Goal: Find specific page/section: Find specific page/section

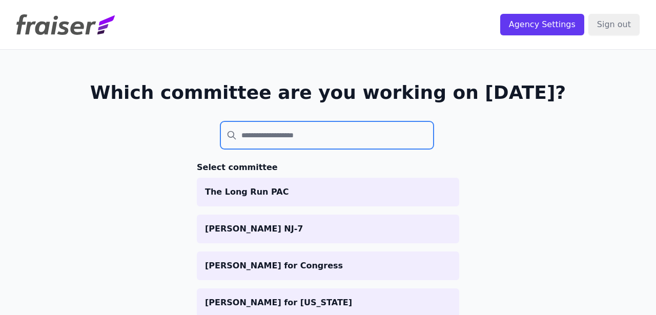
click at [382, 137] on input "search" at bounding box center [327, 136] width 213 height 28
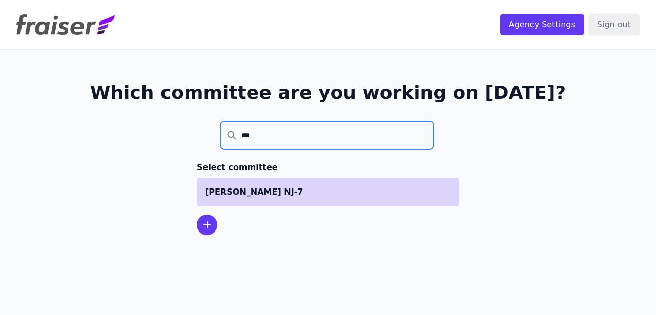
type input "***"
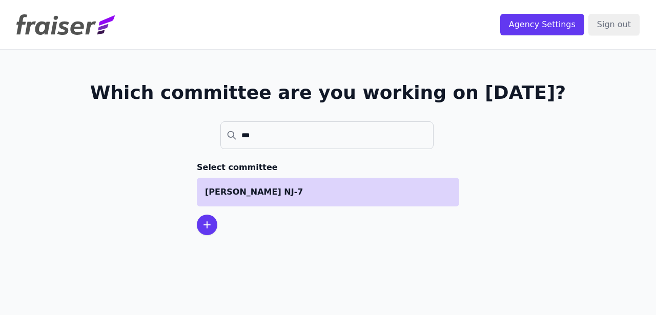
click at [323, 191] on p "[PERSON_NAME] NJ-7" at bounding box center [328, 192] width 246 height 12
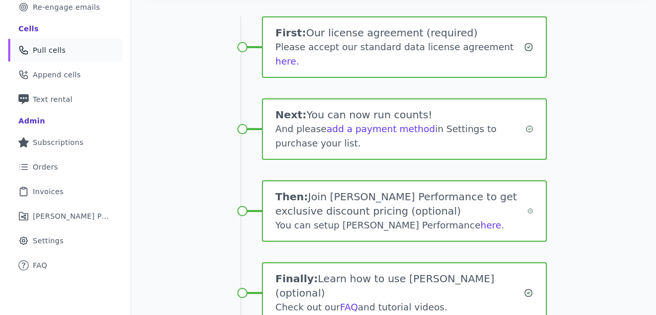
scroll to position [244, 0]
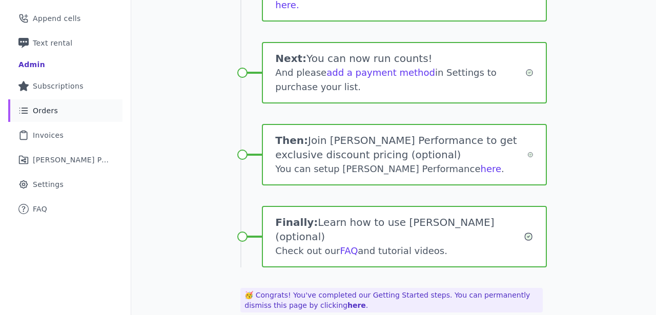
click at [66, 104] on link "List Icon Outline of bulleted list Orders" at bounding box center [65, 110] width 114 height 23
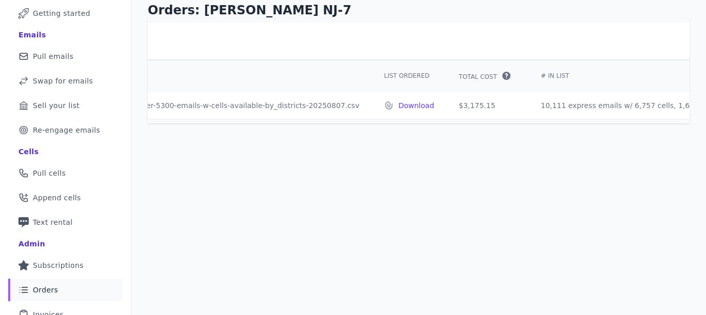
scroll to position [0, 222]
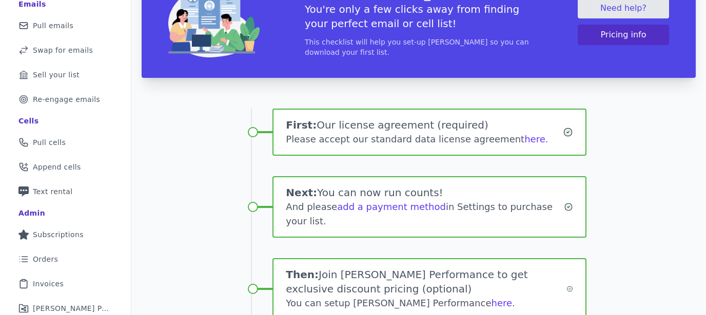
scroll to position [166, 0]
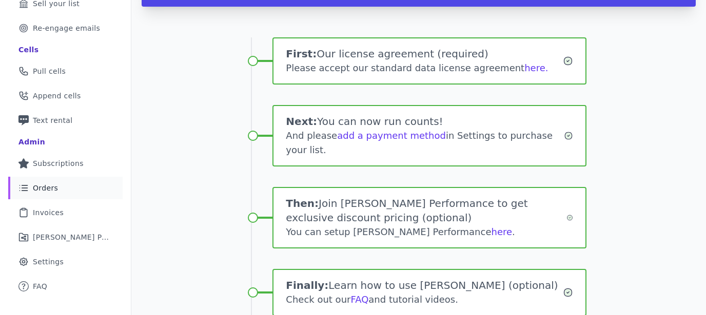
click at [49, 188] on span "Orders" at bounding box center [45, 188] width 25 height 10
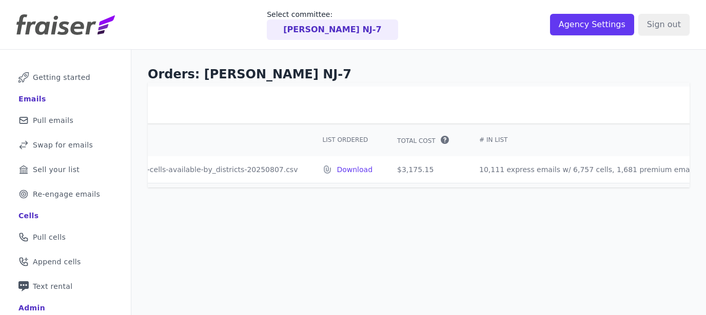
scroll to position [0, 204]
